Goal: Information Seeking & Learning: Learn about a topic

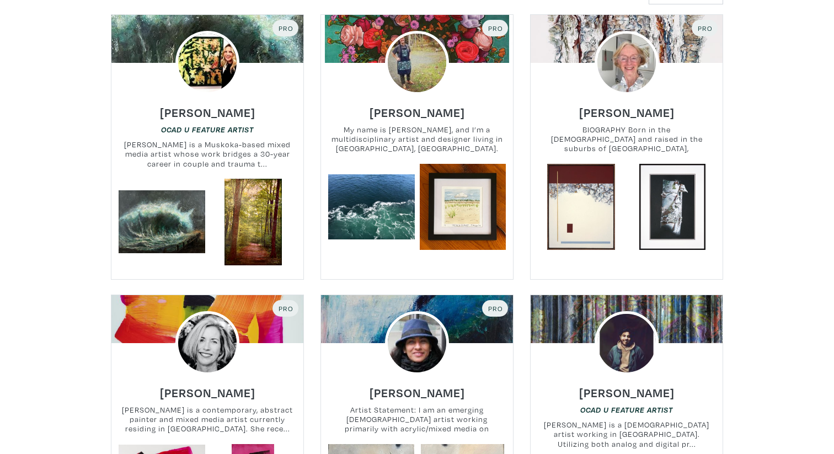
scroll to position [241, 0]
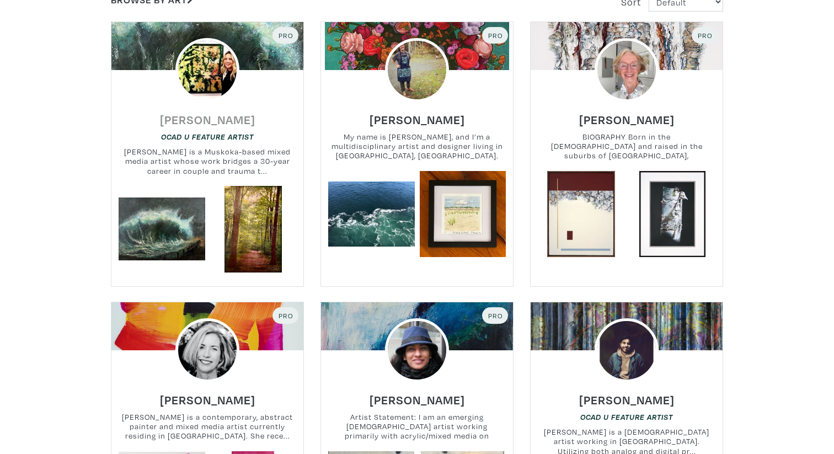
click at [223, 117] on h6 "[PERSON_NAME]" at bounding box center [207, 119] width 95 height 15
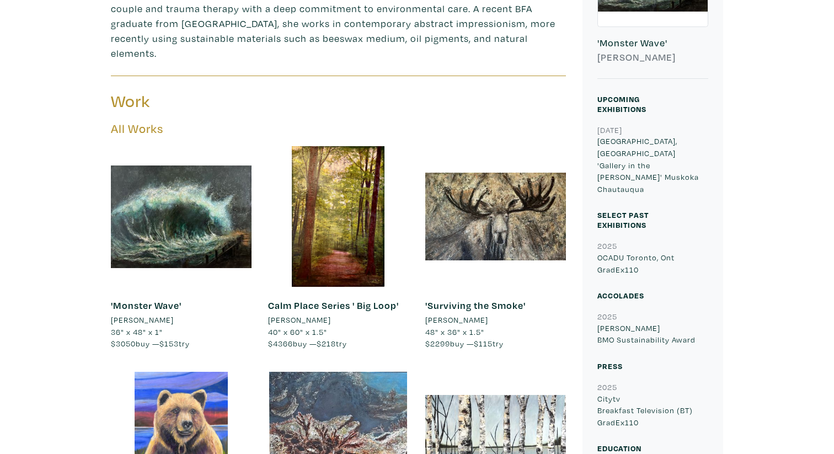
scroll to position [269, 0]
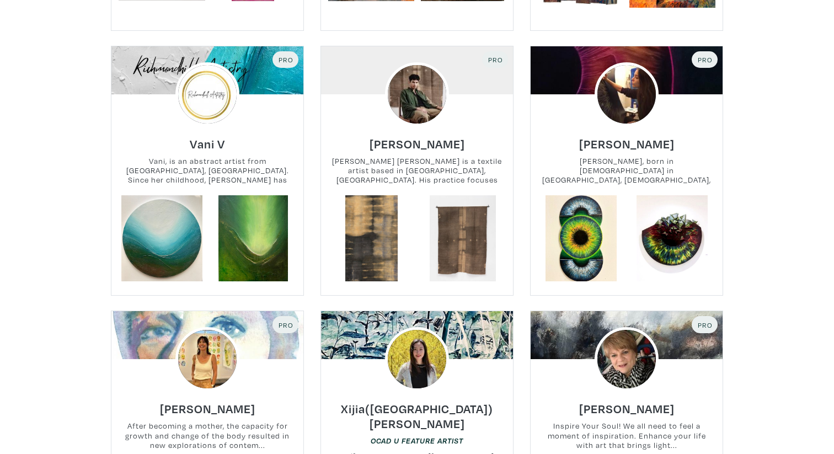
scroll to position [779, 0]
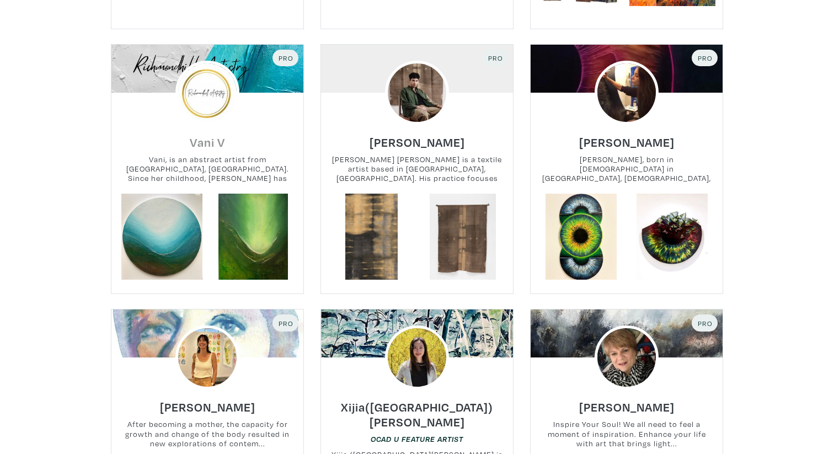
click at [213, 143] on h6 "Vani V" at bounding box center [207, 142] width 35 height 15
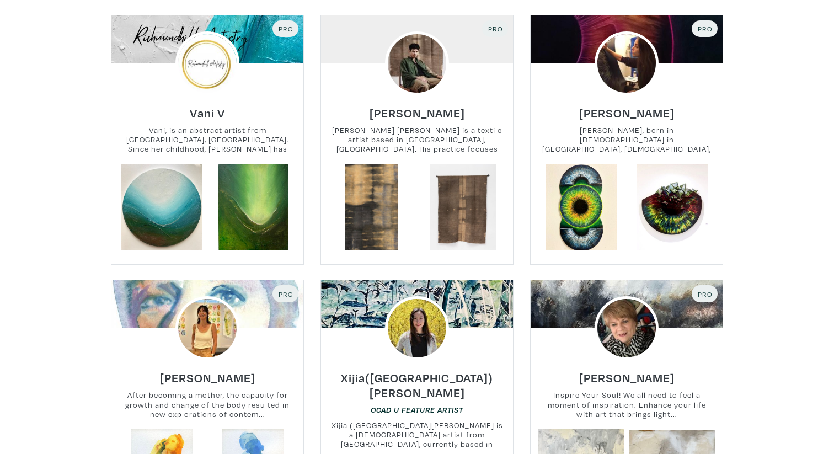
scroll to position [809, 0]
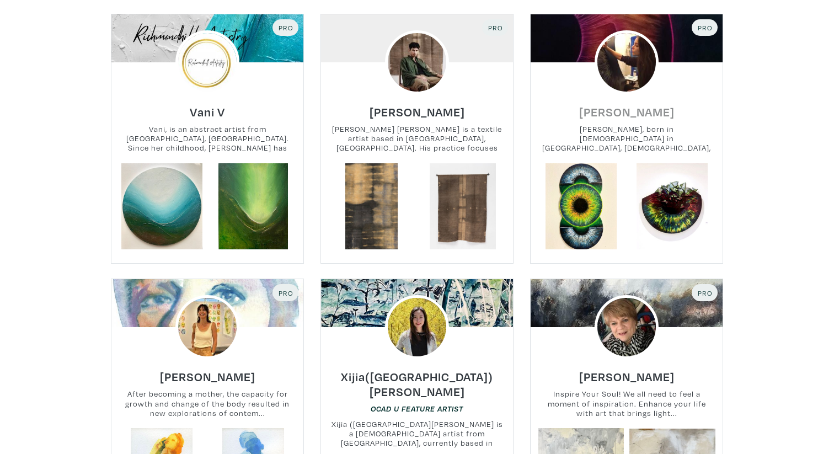
click at [656, 117] on h6 "Morgan Abenhaim" at bounding box center [626, 111] width 95 height 15
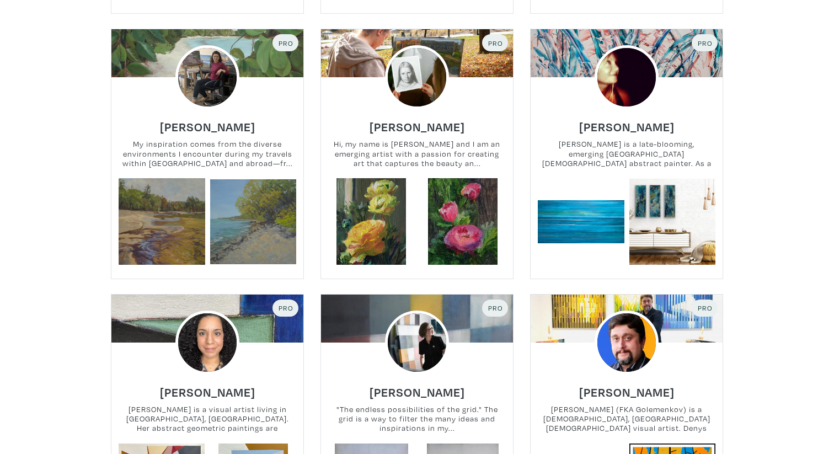
scroll to position [2742, 0]
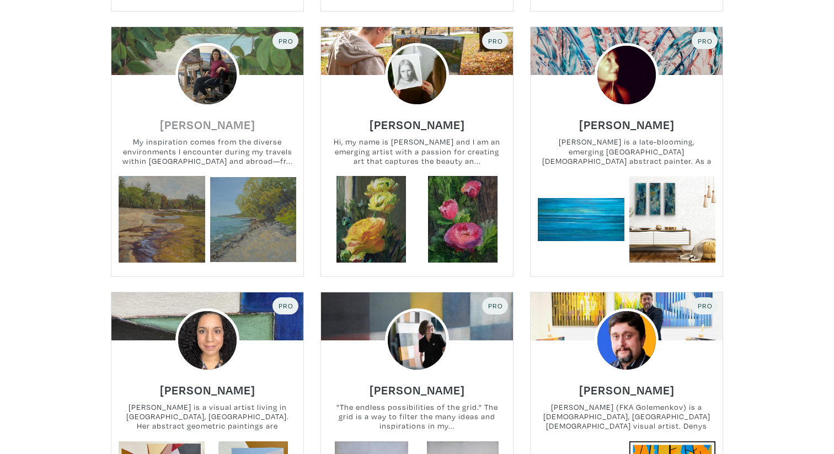
click at [237, 117] on h6 "Farzaneh Alihosseini" at bounding box center [207, 124] width 95 height 15
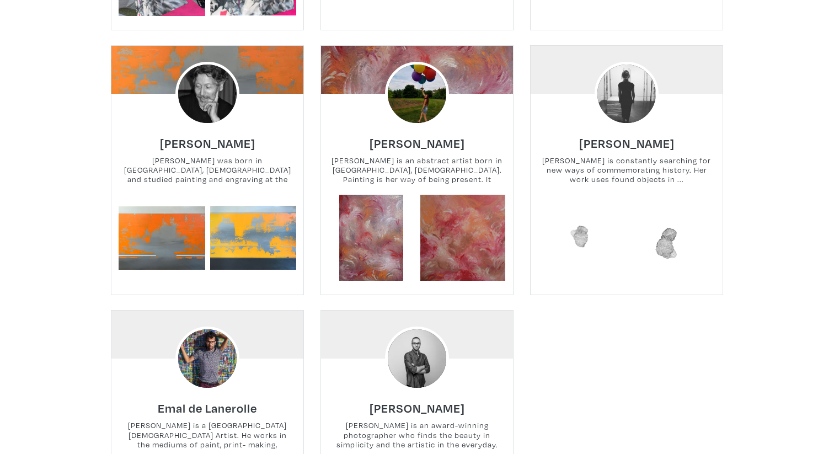
scroll to position [7295, 0]
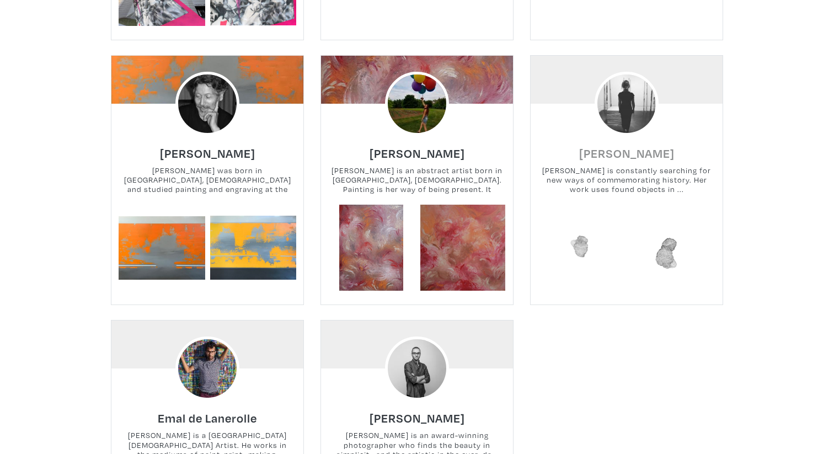
click at [654, 146] on h6 "[PERSON_NAME]" at bounding box center [626, 153] width 95 height 15
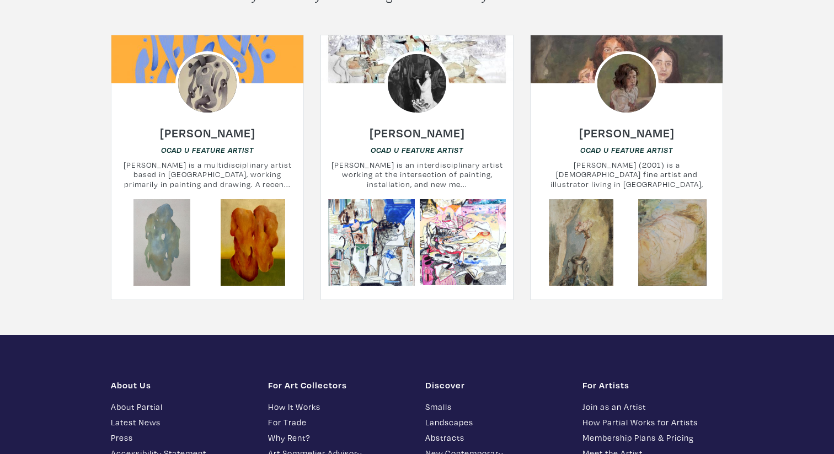
scroll to position [8018, 0]
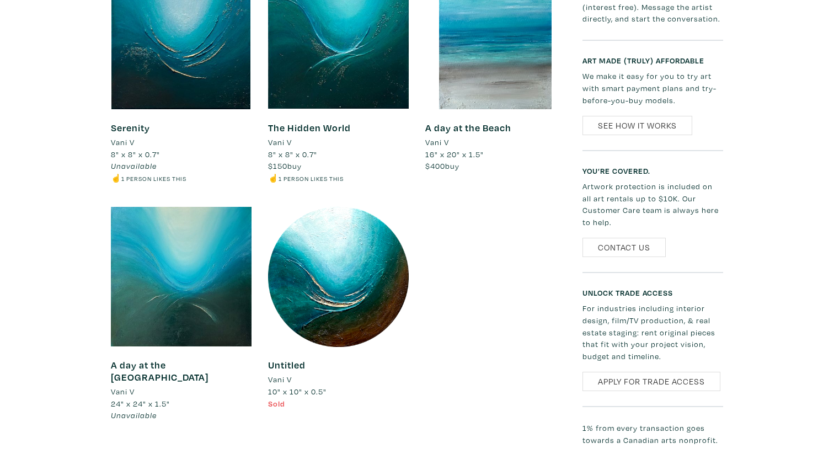
scroll to position [1325, 0]
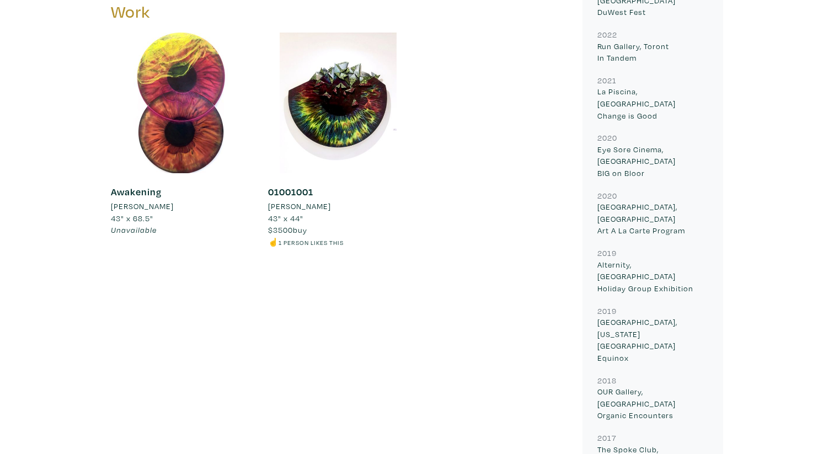
scroll to position [716, 0]
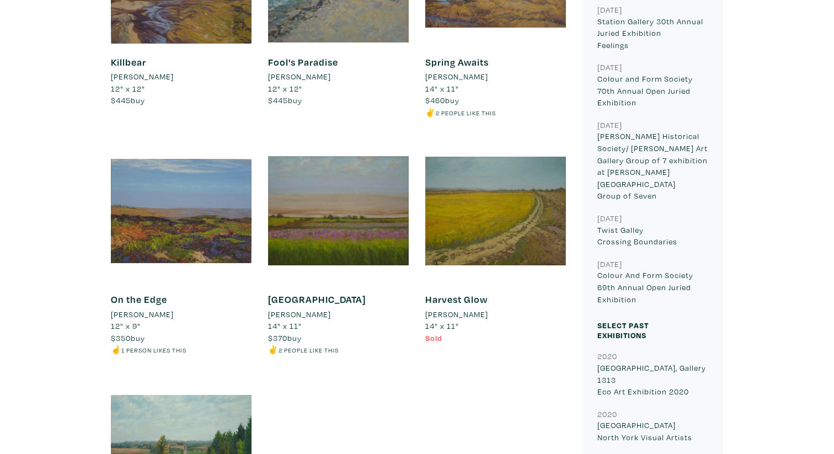
scroll to position [831, 0]
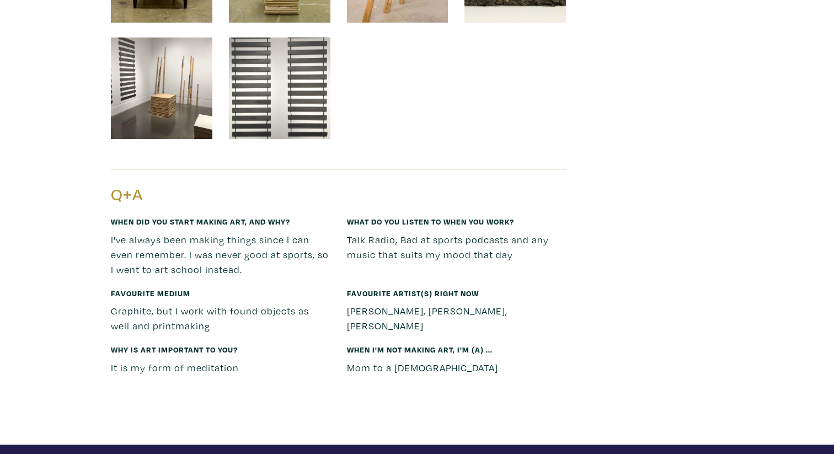
scroll to position [1583, 0]
